Goal: Browse casually: Explore the website without a specific task or goal

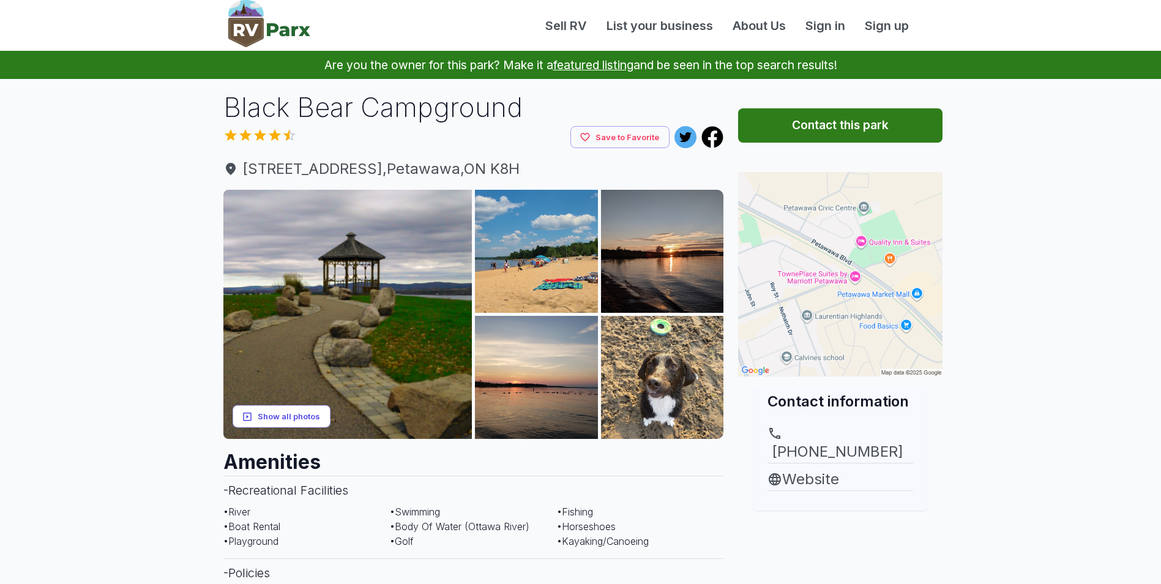
click at [313, 410] on button "Show all photos" at bounding box center [282, 416] width 98 height 23
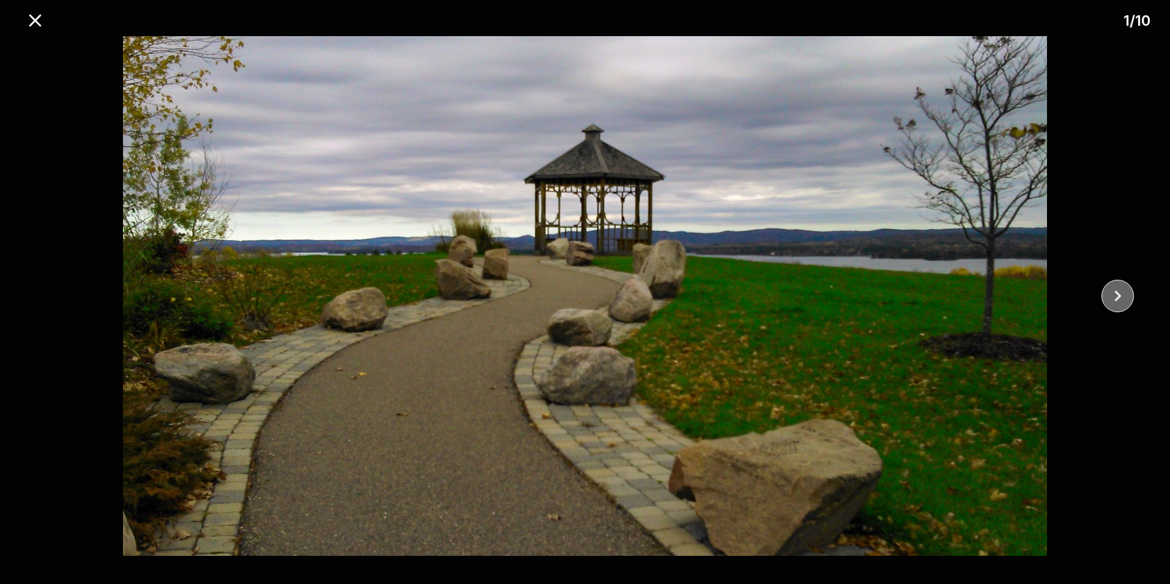
click at [1130, 300] on button "close" at bounding box center [1118, 296] width 32 height 32
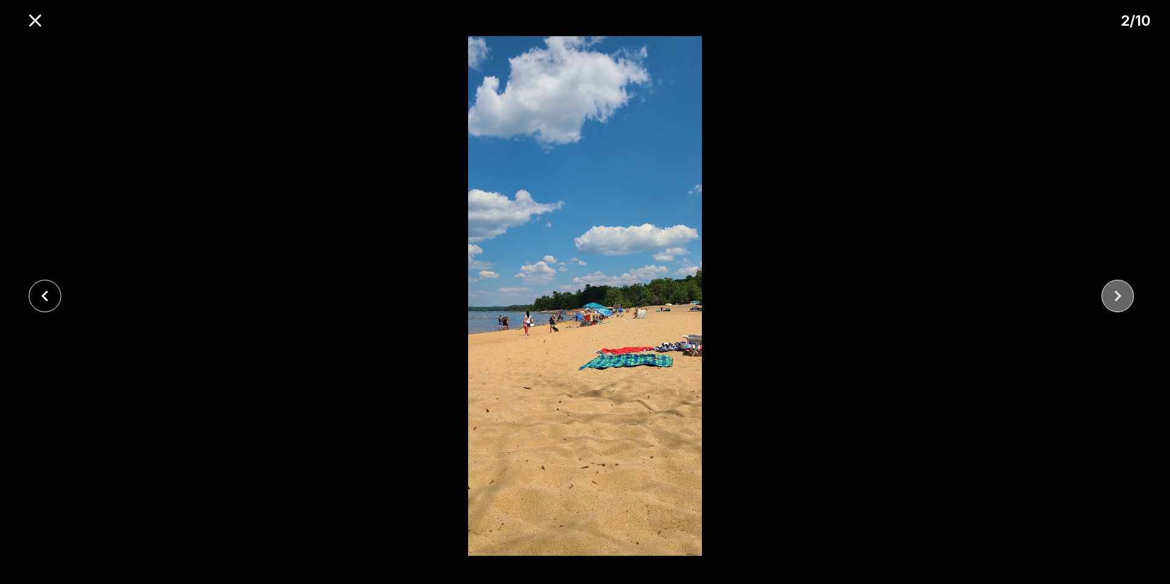
click at [1130, 300] on button "close" at bounding box center [1118, 296] width 32 height 32
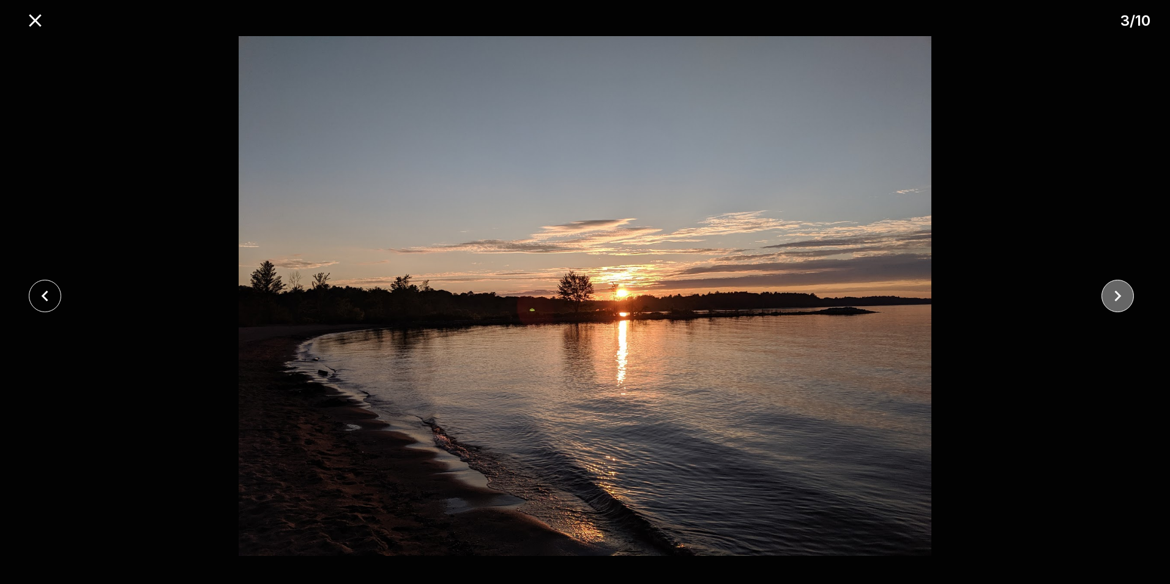
click at [1130, 300] on button "close" at bounding box center [1118, 296] width 32 height 32
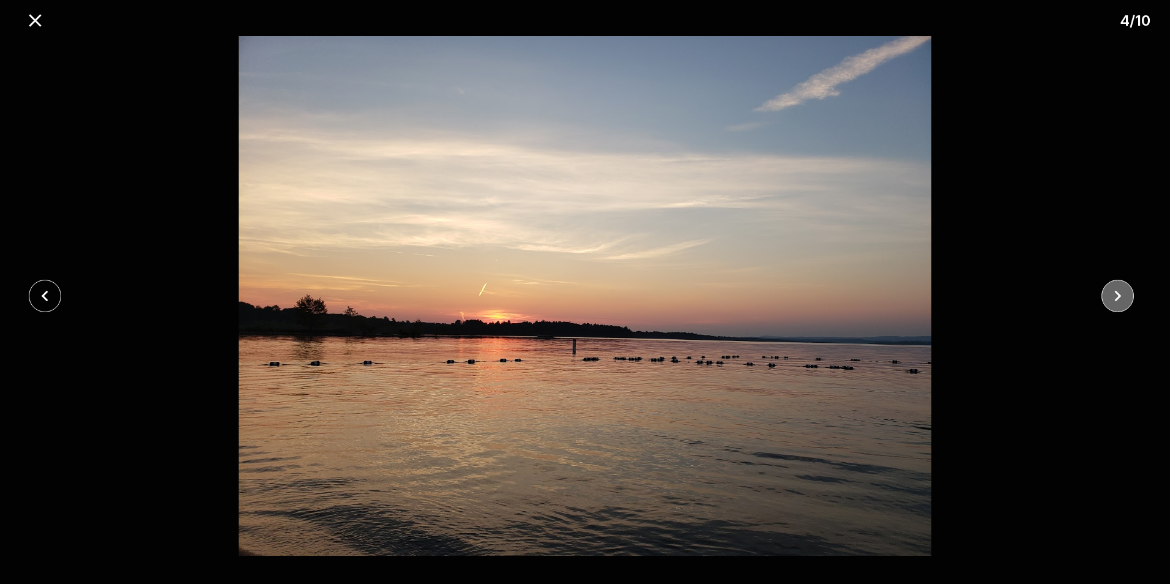
click at [1130, 300] on button "close" at bounding box center [1118, 296] width 32 height 32
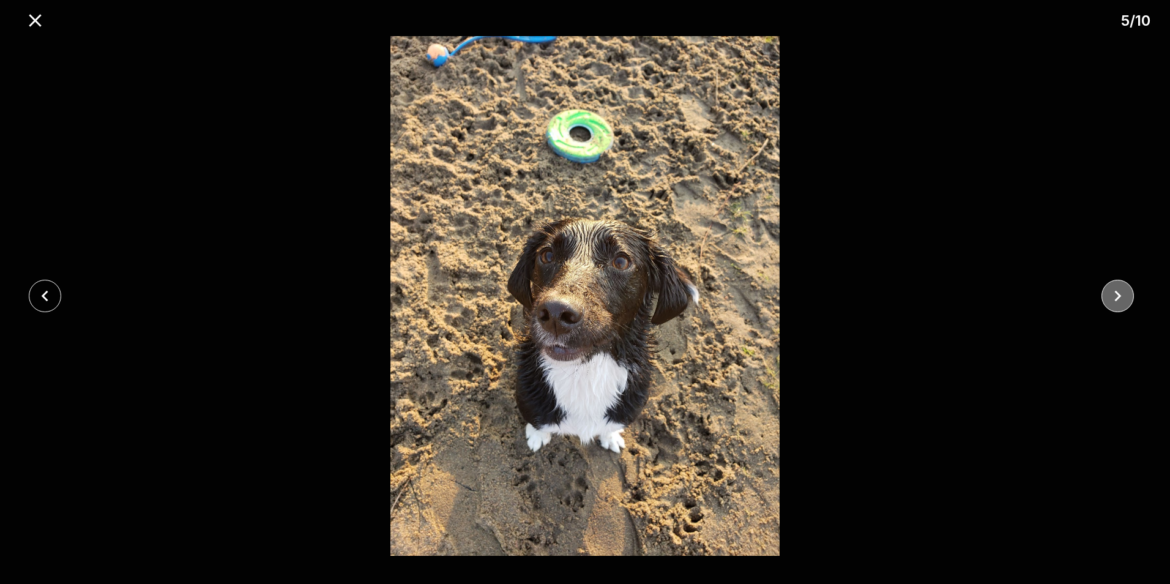
click at [1130, 300] on button "close" at bounding box center [1118, 296] width 32 height 32
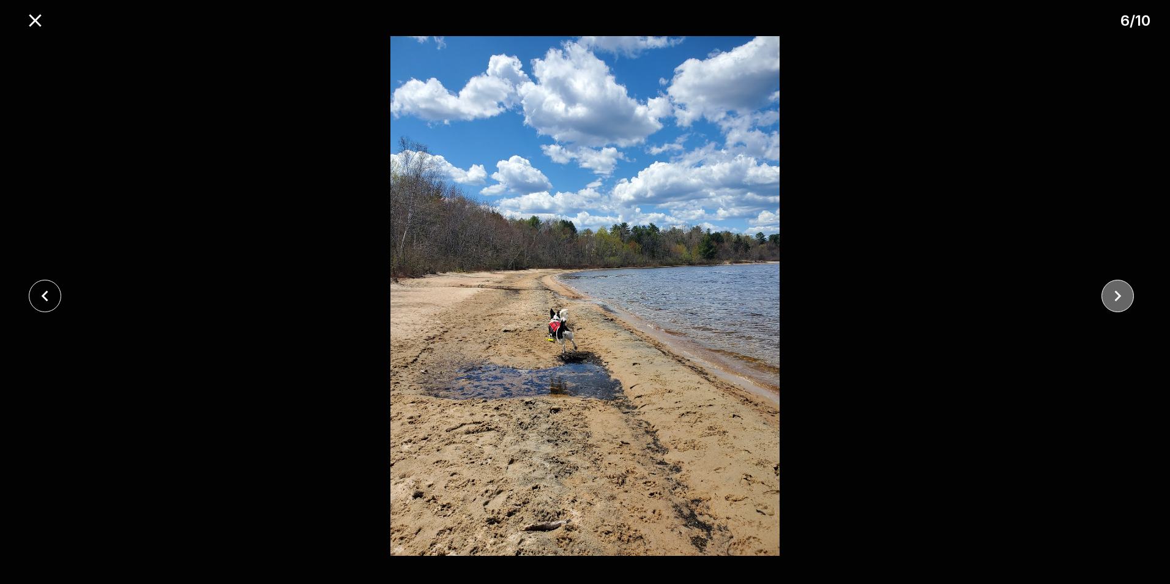
click at [1130, 300] on button "close" at bounding box center [1118, 296] width 32 height 32
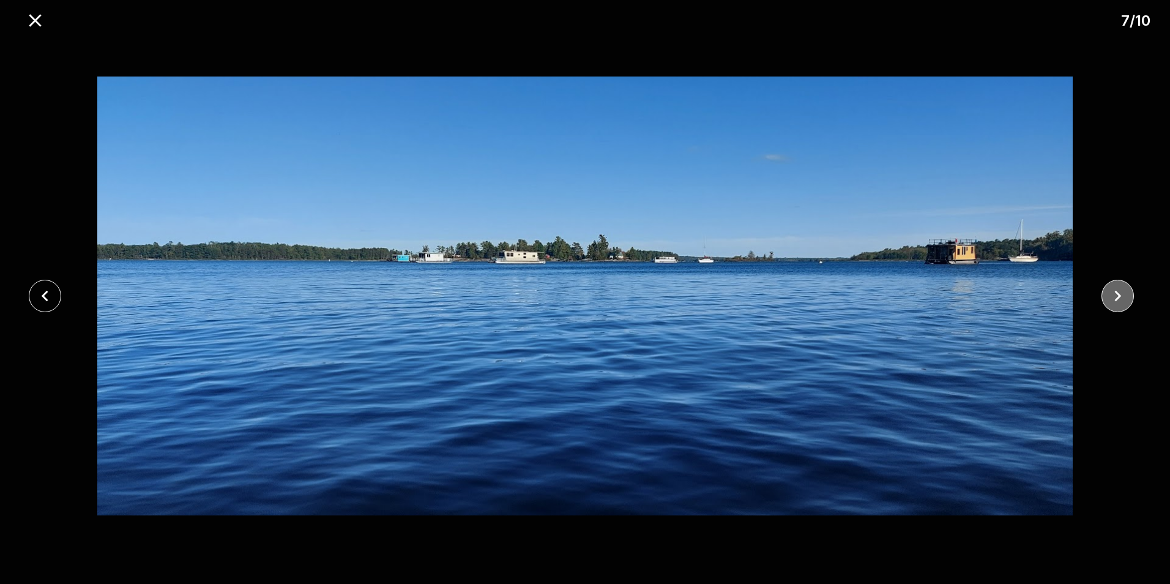
click at [1130, 300] on button "close" at bounding box center [1118, 296] width 32 height 32
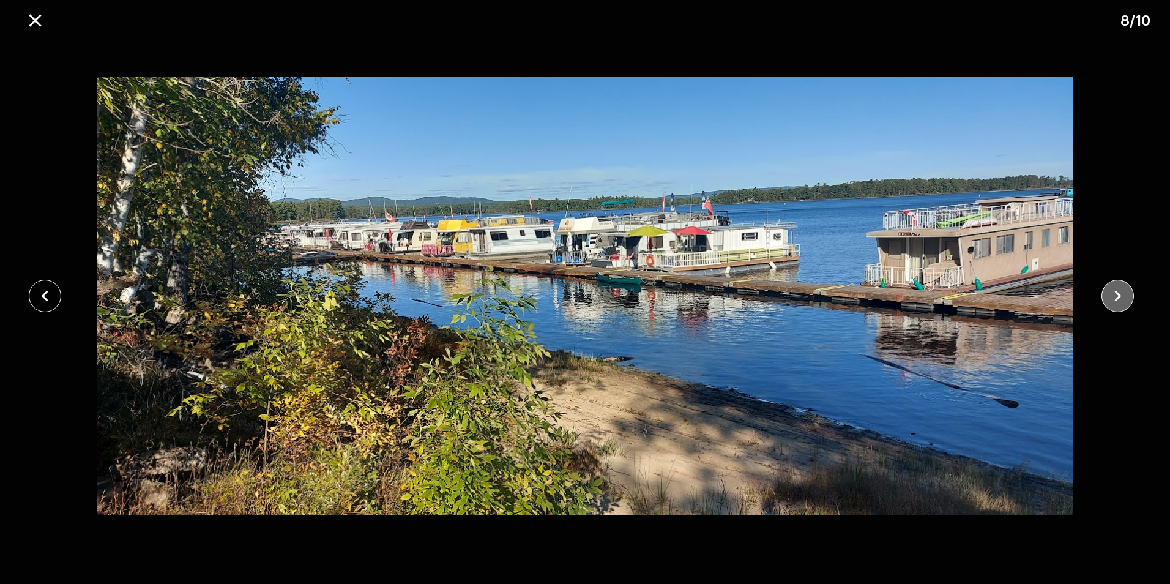
click at [1130, 300] on button "close" at bounding box center [1118, 296] width 32 height 32
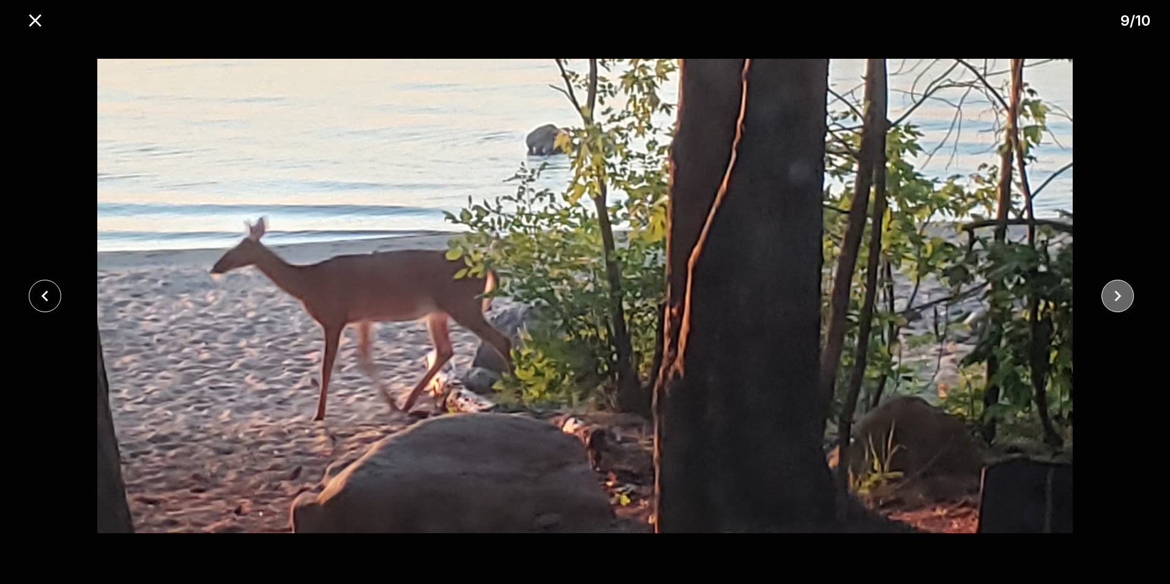
click at [1130, 300] on button "close" at bounding box center [1118, 296] width 32 height 32
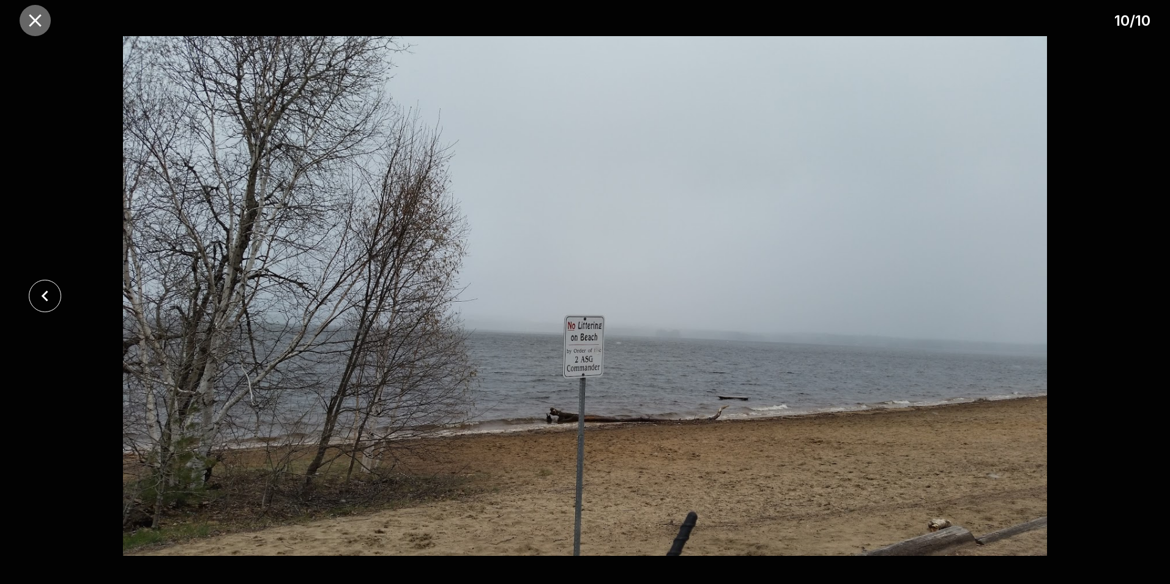
click at [38, 17] on icon "close" at bounding box center [35, 20] width 12 height 12
